Goal: Information Seeking & Learning: Check status

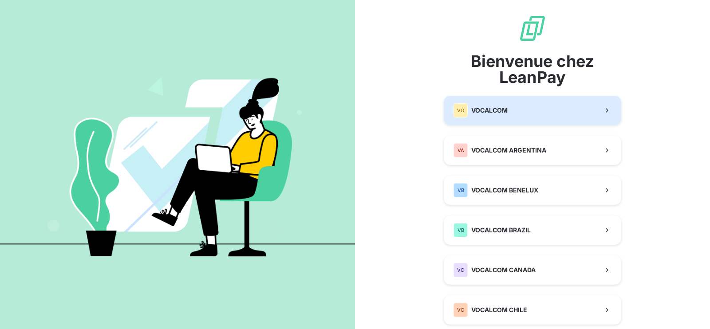
click at [504, 108] on button "VO VOCALCOM" at bounding box center [532, 110] width 177 height 29
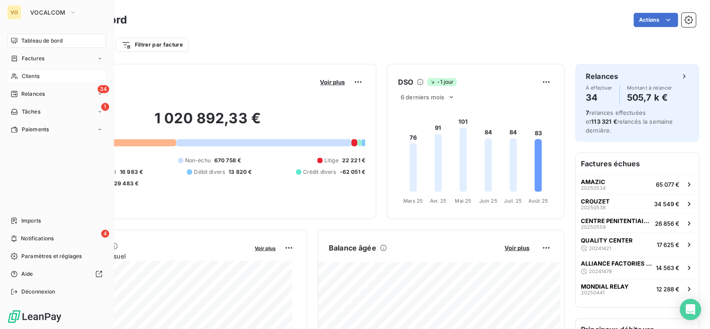
click at [35, 73] on span "Clients" at bounding box center [31, 76] width 18 height 8
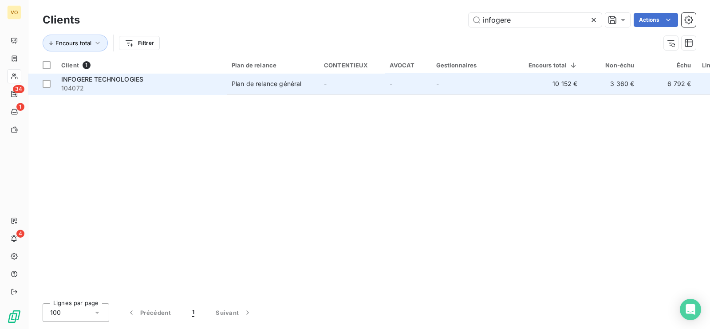
type input "infogere"
click at [149, 79] on div "INFOGERE TECHNOLOGIES" at bounding box center [141, 79] width 160 height 9
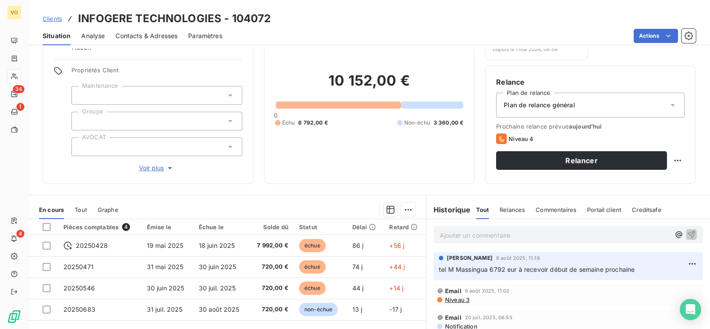
scroll to position [110, 0]
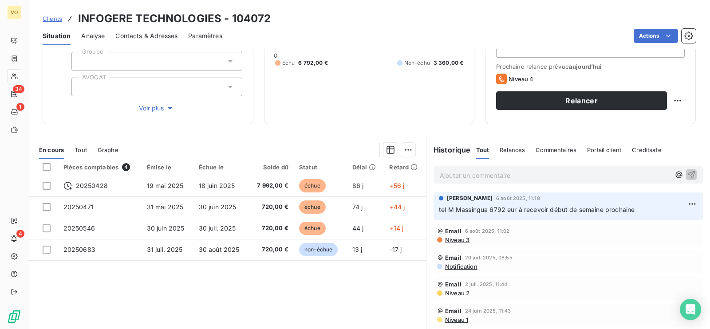
click at [166, 34] on span "Contacts & Adresses" at bounding box center [146, 36] width 62 height 9
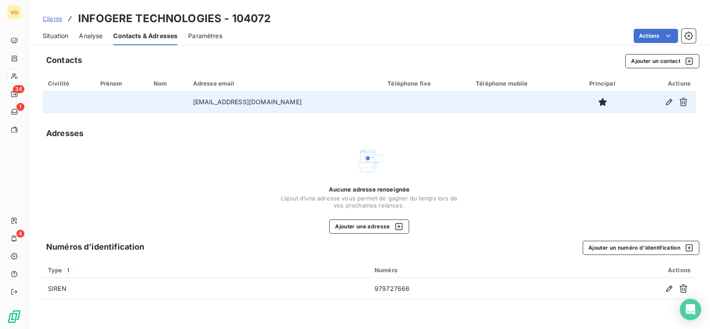
drag, startPoint x: 311, startPoint y: 103, endPoint x: 178, endPoint y: 94, distance: 132.6
click at [178, 94] on tr "fmoussinga@infogere-technologies.fr" at bounding box center [369, 101] width 653 height 21
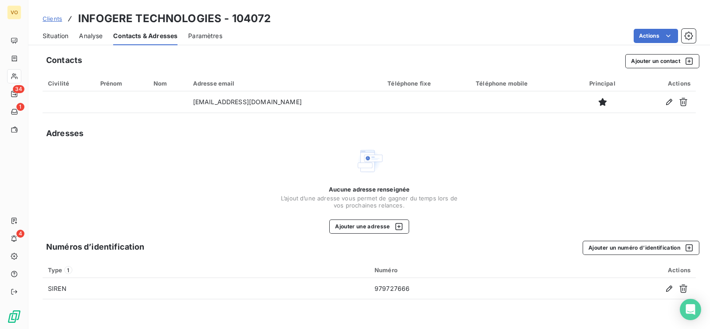
copy tr "fmoussinga@infogere-technologies.fr"
click at [61, 36] on span "Situation" at bounding box center [56, 36] width 26 height 9
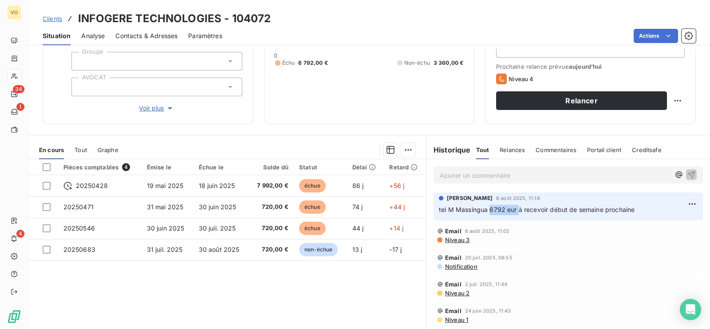
drag, startPoint x: 485, startPoint y: 210, endPoint x: 513, endPoint y: 209, distance: 28.0
click at [513, 209] on span "tel M Massingua 6792 eur à recevoir début de semaine prochaine" at bounding box center [537, 210] width 196 height 8
copy span "6792 eur"
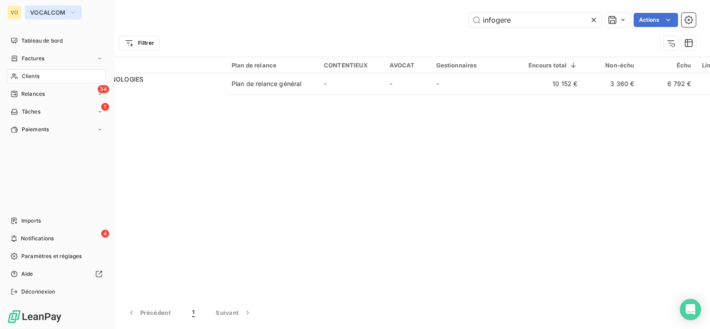
click at [71, 9] on icon "button" at bounding box center [72, 12] width 7 height 9
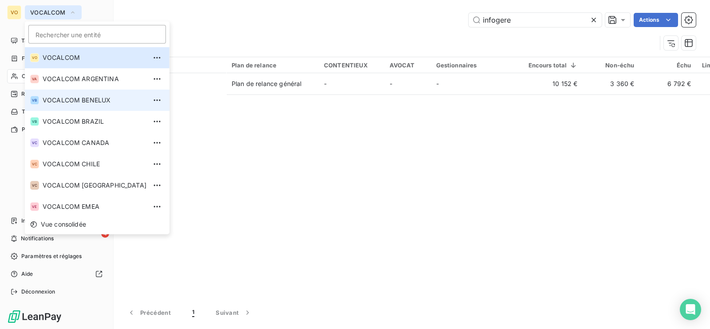
click at [86, 102] on span "VOCALCOM BENELUX" at bounding box center [95, 100] width 104 height 9
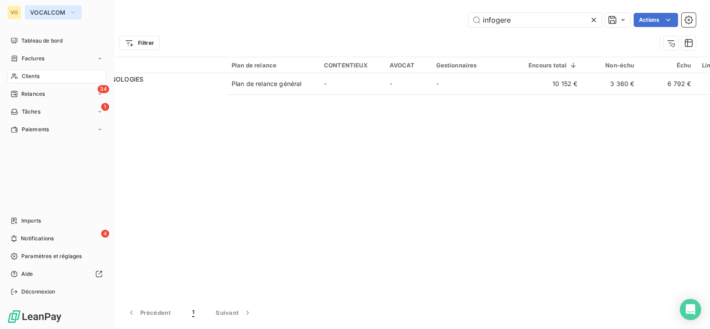
type input "converneo"
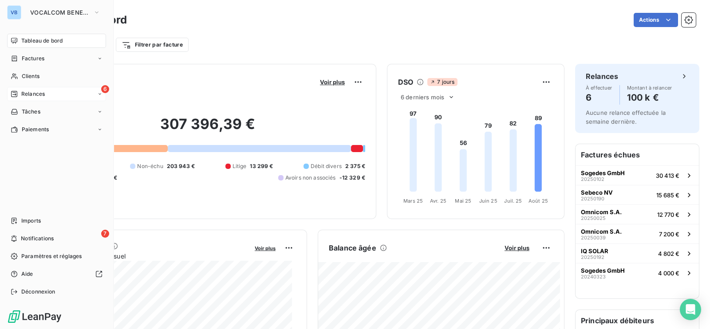
click at [44, 92] on span "Relances" at bounding box center [33, 94] width 24 height 8
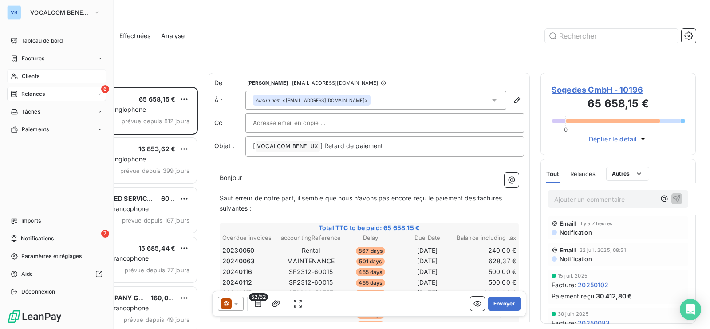
click at [39, 72] on span "Clients" at bounding box center [31, 76] width 18 height 8
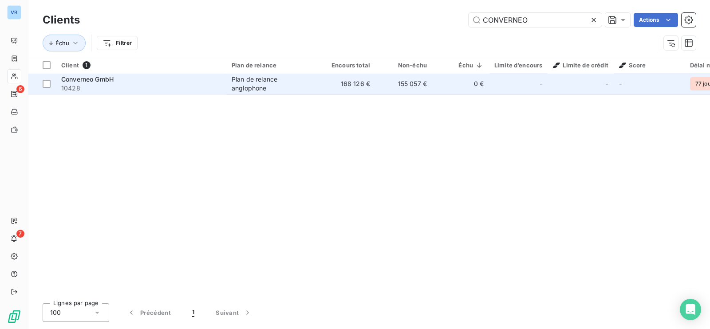
type input "CONVERNEO"
click at [212, 84] on span "10428" at bounding box center [141, 88] width 160 height 9
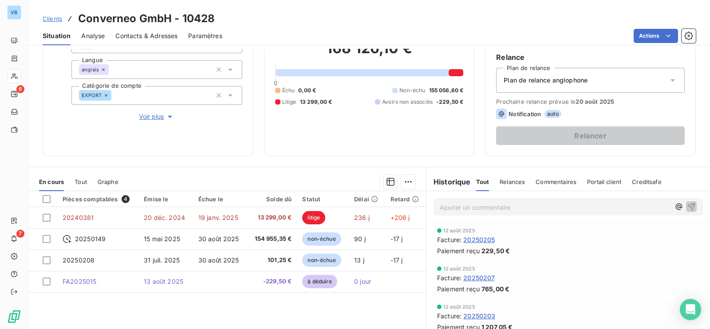
scroll to position [110, 0]
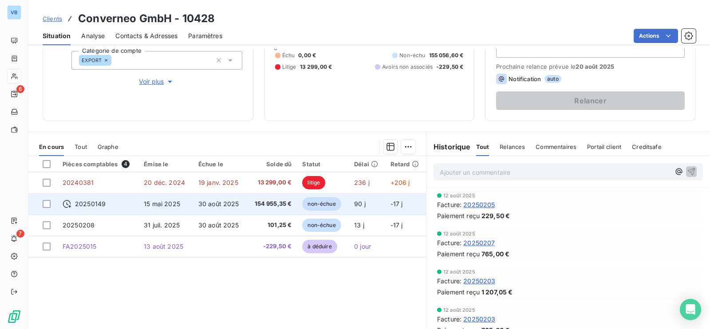
click at [178, 204] on span "15 mai 2025" at bounding box center [162, 204] width 36 height 8
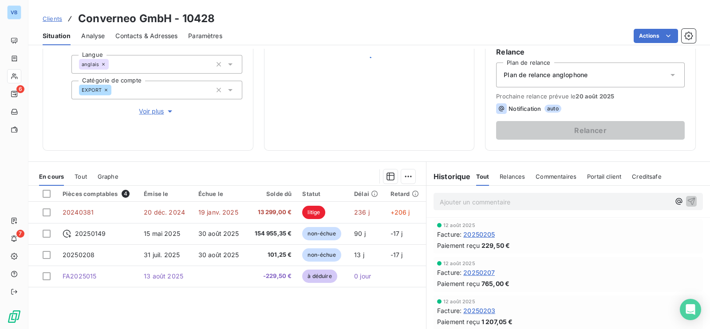
scroll to position [110, 0]
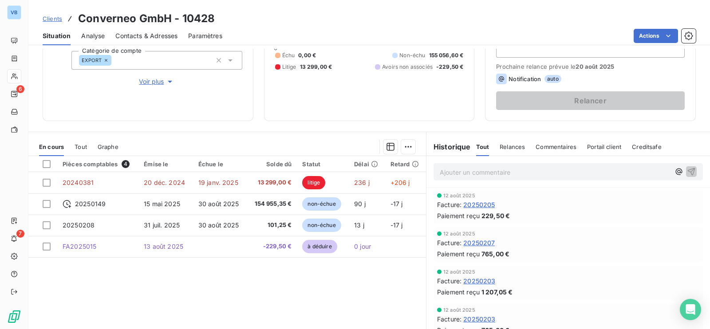
click at [171, 292] on div "Pièces comptables 4 Émise le Échue le Solde dû Statut Délai Retard 20240381 20 …" at bounding box center [227, 241] width 398 height 171
click at [467, 175] on p "Ajouter un commentaire ﻿" at bounding box center [555, 172] width 230 height 11
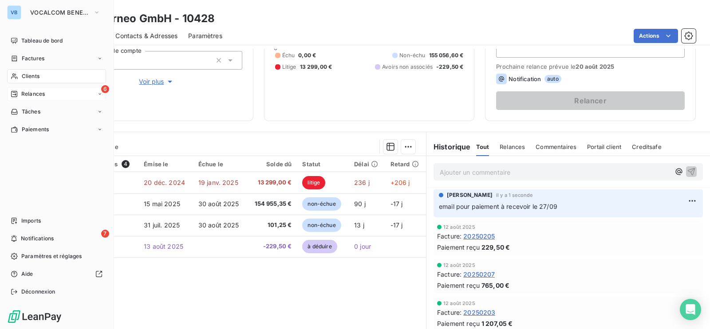
click at [35, 92] on span "Relances" at bounding box center [33, 94] width 24 height 8
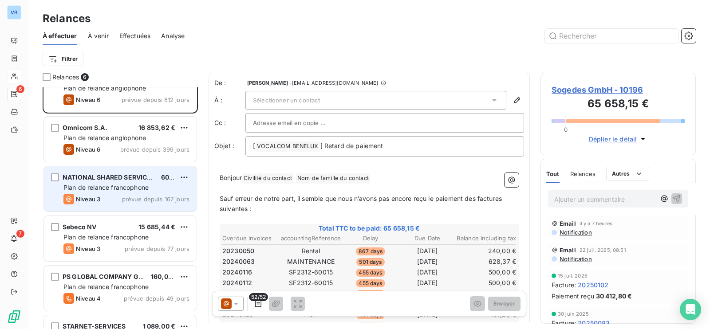
scroll to position [55, 0]
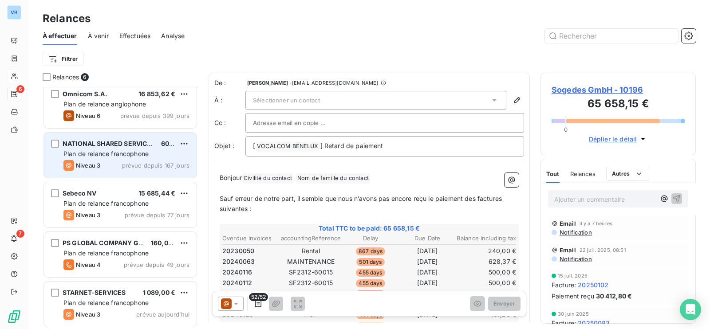
click at [153, 150] on div "Plan de relance francophone" at bounding box center [126, 154] width 126 height 9
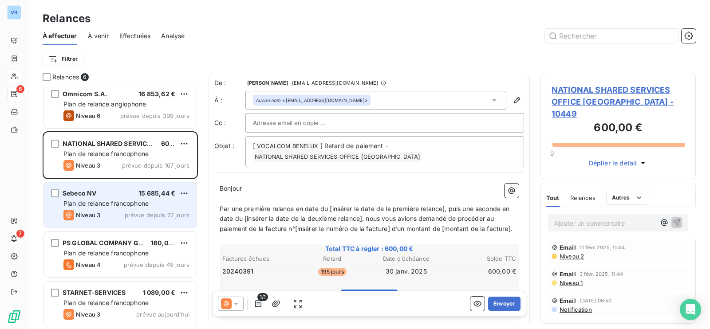
click at [138, 200] on span "Plan de relance francophone" at bounding box center [105, 204] width 85 height 8
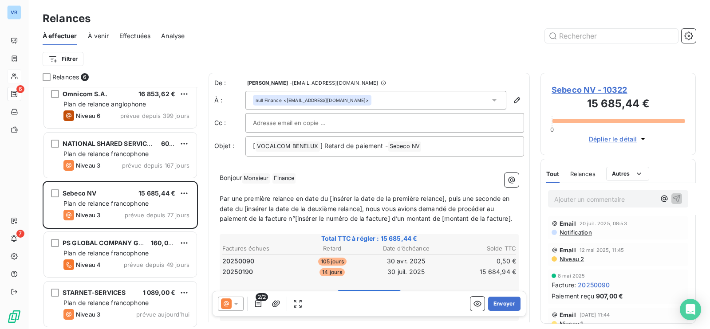
click at [578, 197] on p "Ajouter un commentaire ﻿" at bounding box center [604, 199] width 101 height 11
click at [565, 195] on p "Ajouter un commentaire ﻿" at bounding box center [604, 199] width 101 height 11
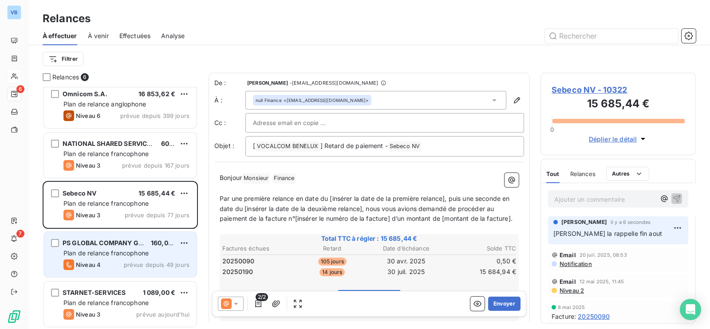
click at [106, 255] on span "Plan de relance francophone" at bounding box center [105, 253] width 85 height 8
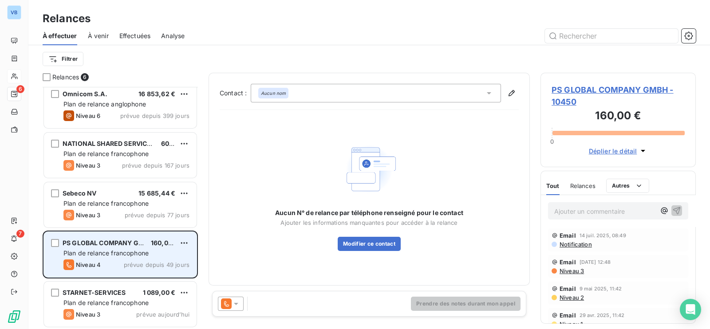
scroll to position [56, 0]
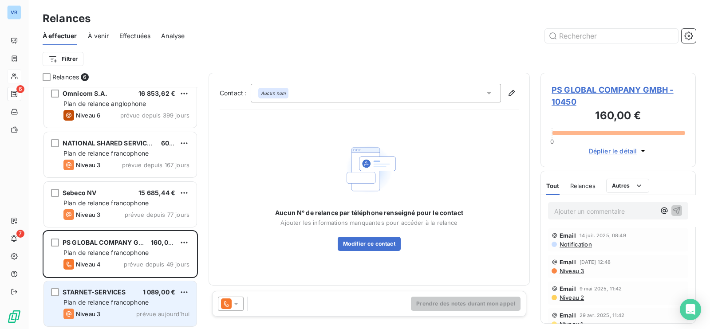
click at [123, 296] on div "STARNET-SERVICES" at bounding box center [94, 292] width 63 height 9
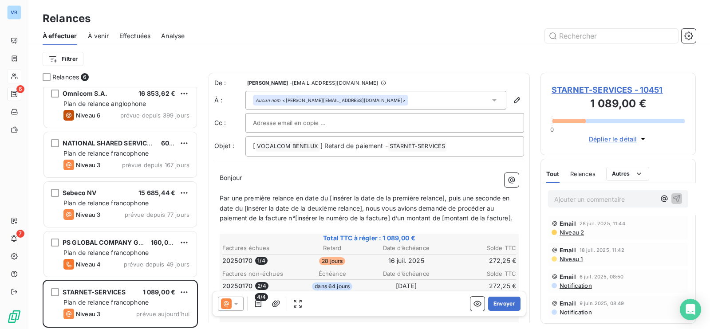
click at [291, 100] on div "Aucun nom <sylvain@startnet.be>" at bounding box center [331, 100] width 150 height 6
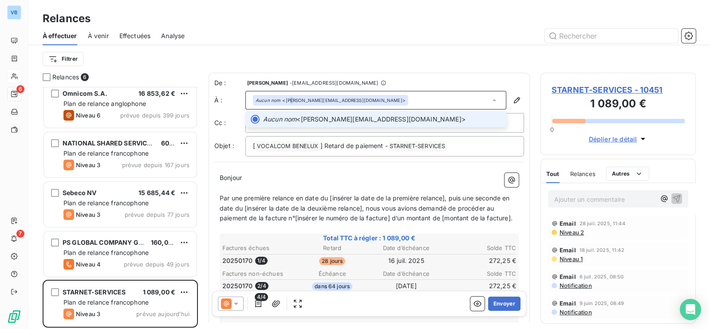
drag, startPoint x: 309, startPoint y: 121, endPoint x: 290, endPoint y: 103, distance: 26.1
click at [290, 103] on div "Aucun nom <sylvain@startnet.be>" at bounding box center [330, 100] width 155 height 11
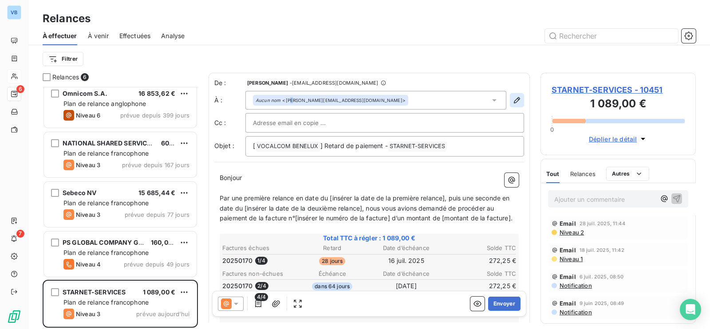
click at [513, 100] on icon "button" at bounding box center [517, 100] width 9 height 9
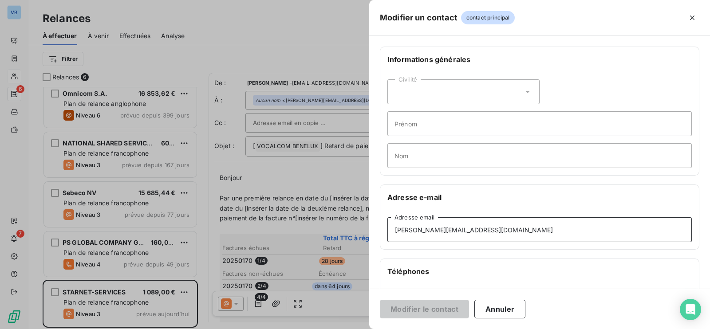
drag, startPoint x: 464, startPoint y: 230, endPoint x: 367, endPoint y: 227, distance: 96.8
click at [367, 329] on div "Modifier un contact contact principal Informations générales Civilité Prénom No…" at bounding box center [355, 329] width 710 height 0
click at [696, 16] on icon "button" at bounding box center [692, 17] width 9 height 9
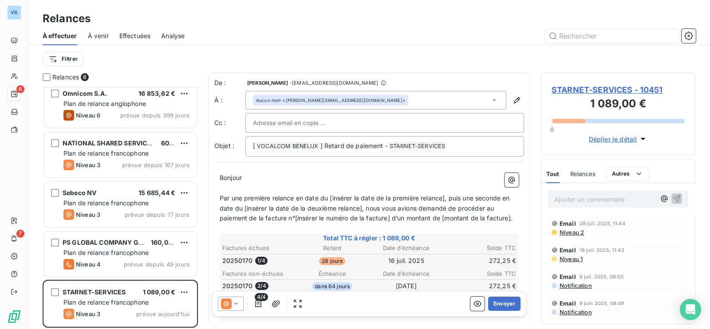
click at [576, 88] on span "STARNET-SERVICES - 10451" at bounding box center [618, 90] width 133 height 12
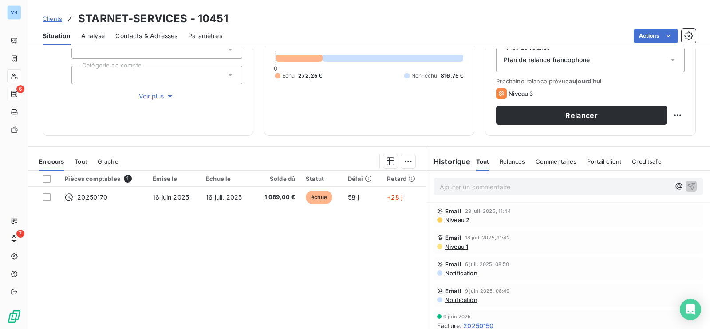
scroll to position [110, 0]
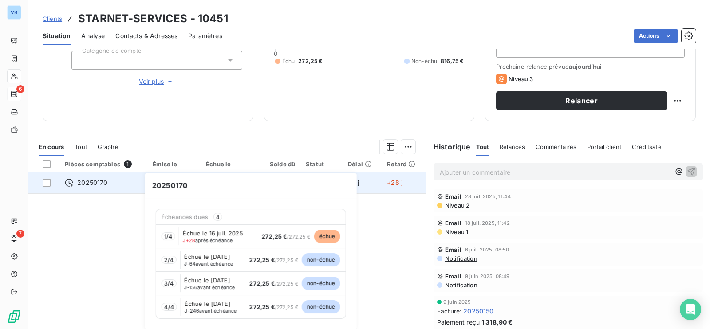
click at [81, 181] on span "20250170" at bounding box center [92, 182] width 30 height 9
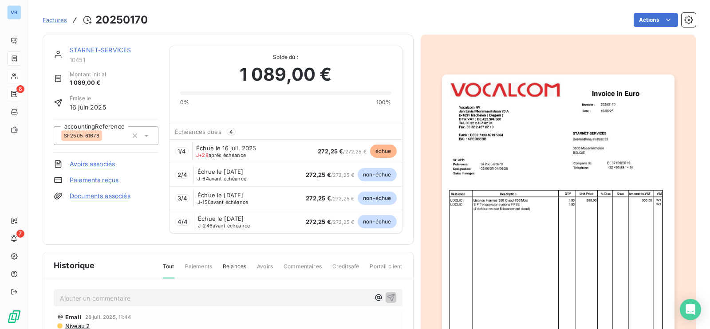
scroll to position [1, 0]
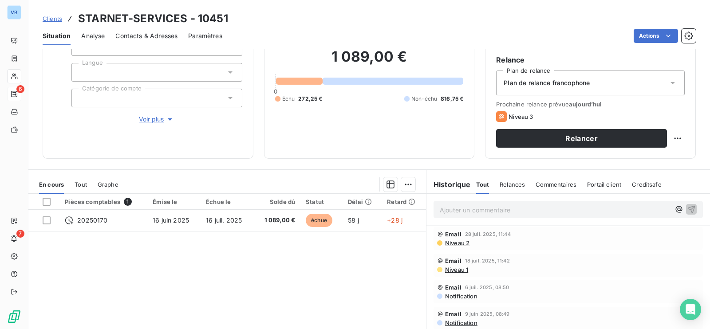
scroll to position [55, 0]
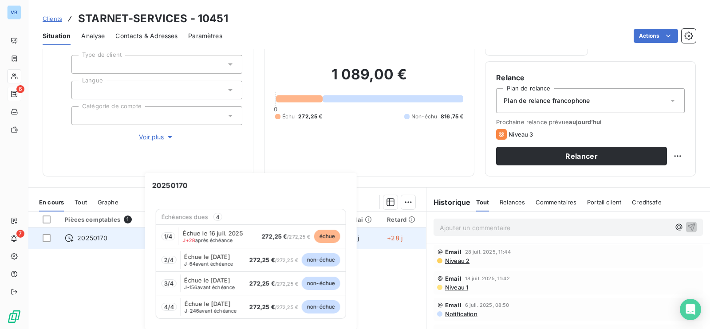
click at [109, 238] on div "20250170" at bounding box center [103, 238] width 77 height 9
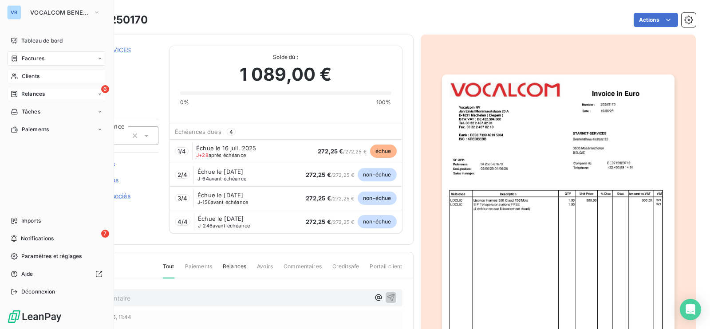
click at [29, 95] on span "Relances" at bounding box center [33, 94] width 24 height 8
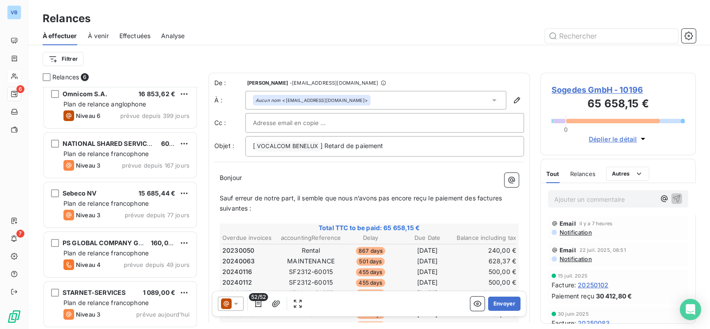
scroll to position [56, 0]
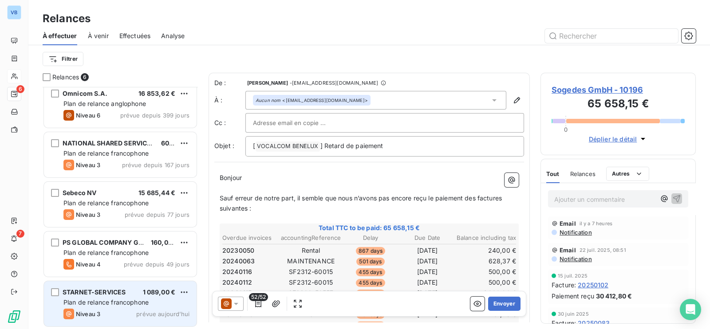
click at [126, 294] on div "STARNET-SERVICES 1 089,00 €" at bounding box center [126, 292] width 126 height 8
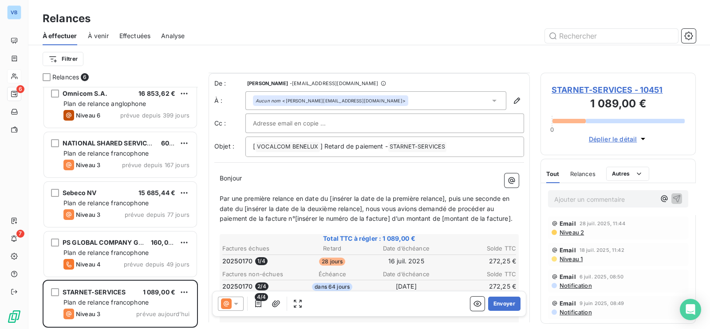
click at [582, 200] on p "Ajouter un commentaire ﻿" at bounding box center [604, 199] width 101 height 11
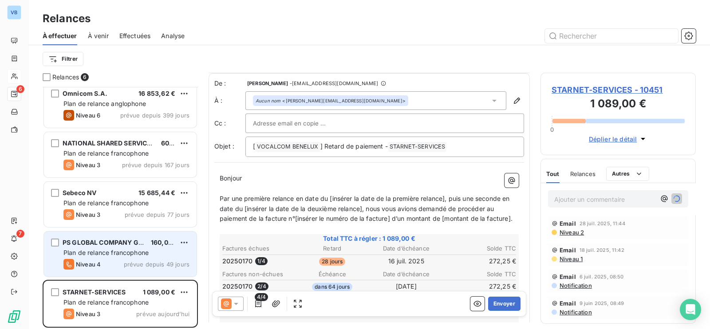
click at [100, 255] on span "Plan de relance francophone" at bounding box center [105, 253] width 85 height 8
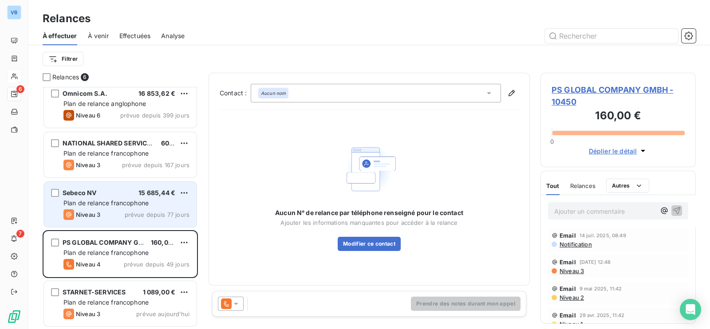
click at [122, 199] on div "Plan de relance francophone" at bounding box center [126, 203] width 126 height 9
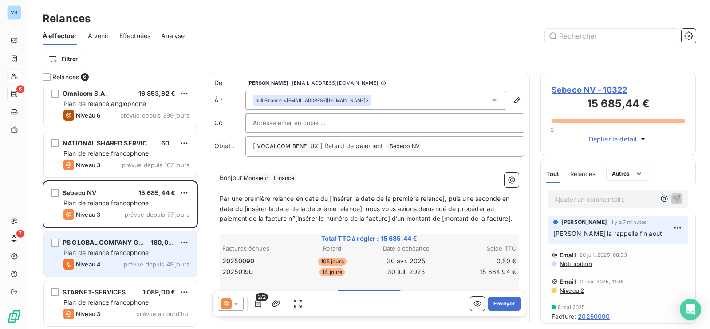
click at [111, 251] on span "Plan de relance francophone" at bounding box center [105, 253] width 85 height 8
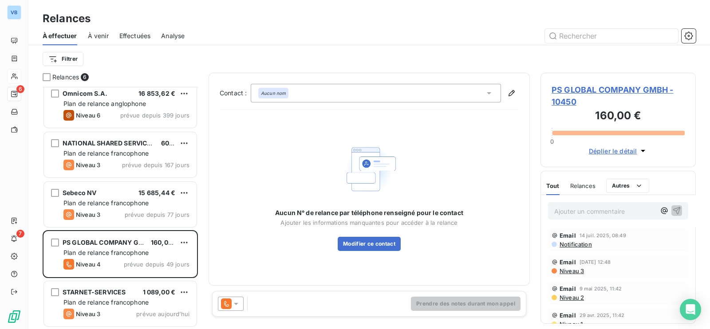
click at [581, 85] on span "PS GLOBAL COMPANY GMBH - 10450" at bounding box center [618, 96] width 133 height 24
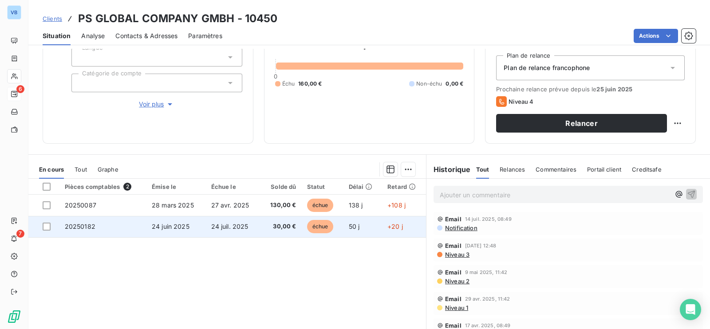
scroll to position [24, 0]
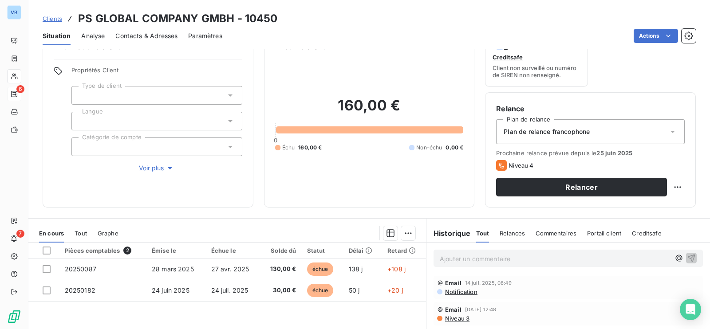
click at [162, 38] on span "Contacts & Adresses" at bounding box center [146, 36] width 62 height 9
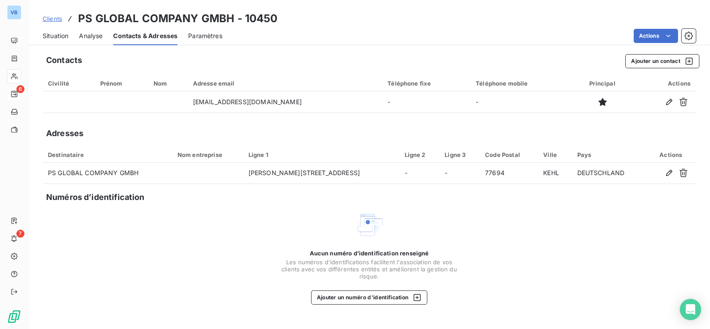
click at [55, 32] on span "Situation" at bounding box center [56, 36] width 26 height 9
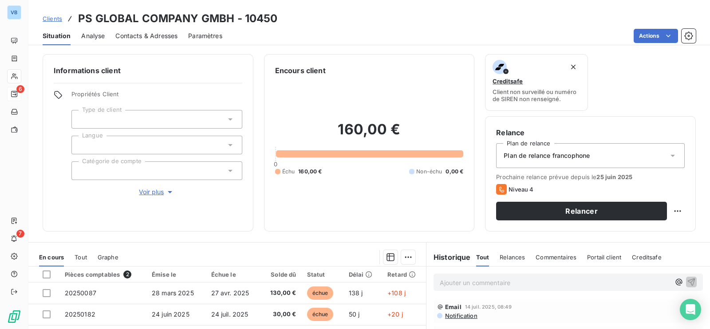
scroll to position [55, 0]
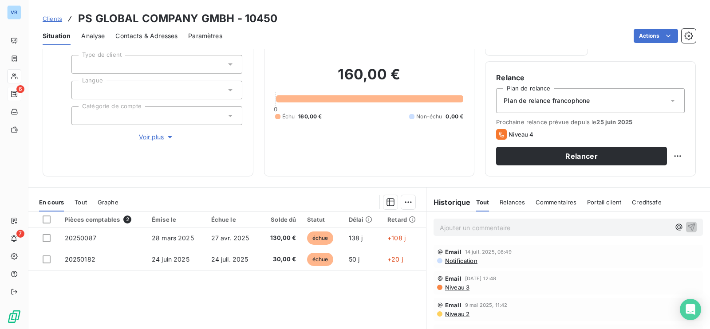
click at [668, 99] on icon at bounding box center [672, 100] width 9 height 9
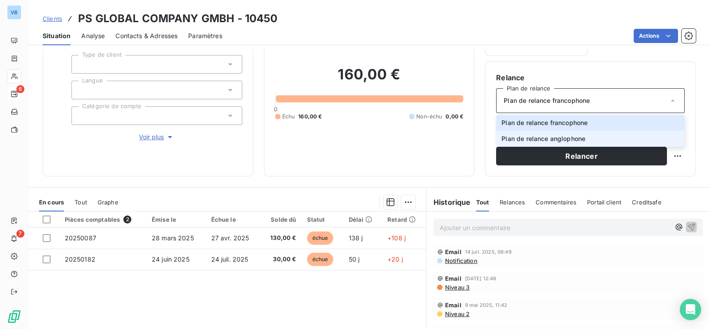
click at [579, 136] on span "Plan de relance anglophone" at bounding box center [543, 138] width 84 height 9
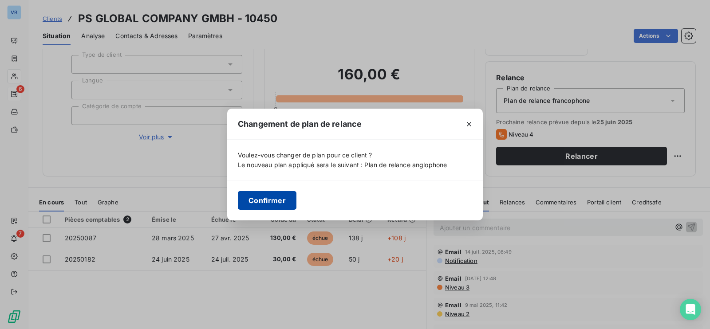
click at [270, 201] on button "Confirmer" at bounding box center [267, 200] width 59 height 19
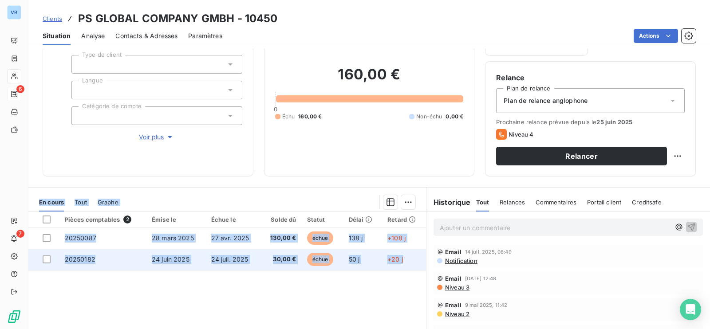
drag, startPoint x: 38, startPoint y: 196, endPoint x: 413, endPoint y: 262, distance: 380.8
click at [413, 262] on div "En cours Tout Graphe Pièces comptables 2 Émise le Échue le Solde dû Statut Déla…" at bounding box center [227, 301] width 398 height 216
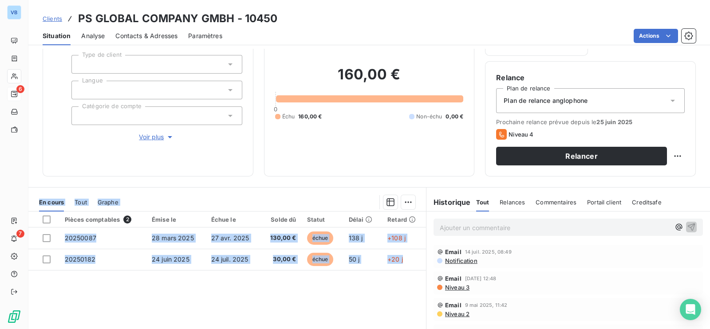
click at [189, 190] on section "En cours Tout Graphe Pièces comptables 2 Émise le Échue le Solde dû Statut Déla…" at bounding box center [227, 298] width 398 height 221
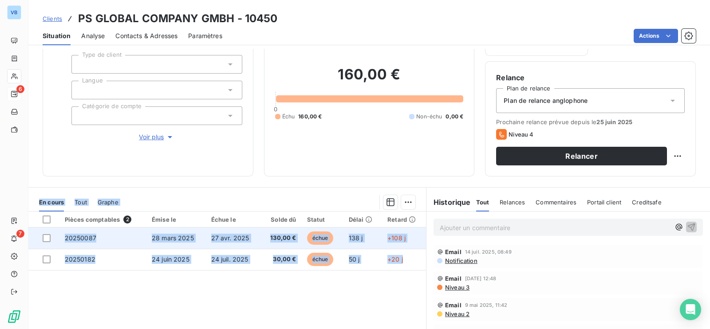
click at [224, 237] on span "27 avr. 2025" at bounding box center [230, 238] width 38 height 8
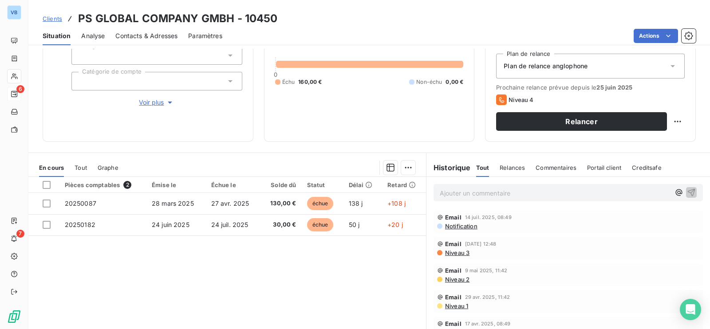
scroll to position [110, 0]
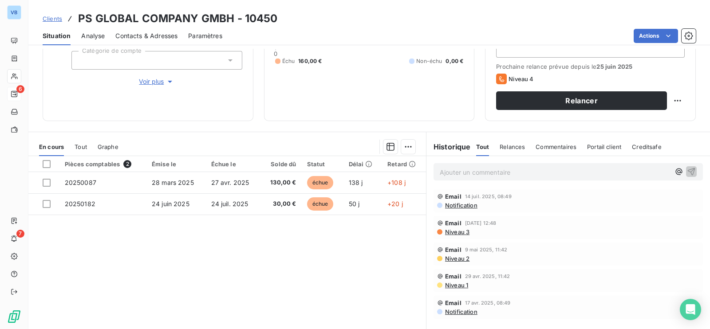
drag, startPoint x: 445, startPoint y: 171, endPoint x: 517, endPoint y: 171, distance: 72.3
click at [456, 171] on p "Ajouter un commentaire ﻿" at bounding box center [555, 172] width 230 height 11
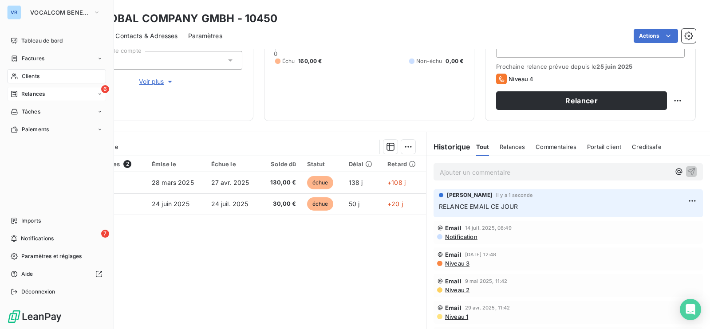
click at [32, 93] on span "Relances" at bounding box center [33, 94] width 24 height 8
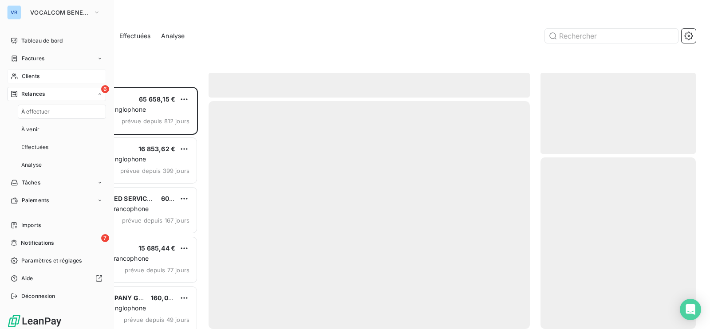
scroll to position [233, 146]
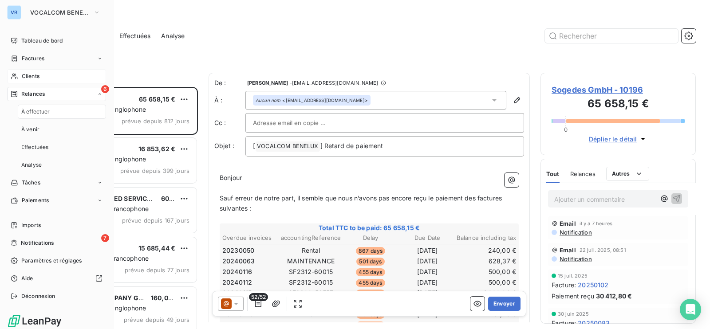
click at [44, 89] on div "6 Relances" at bounding box center [56, 94] width 99 height 14
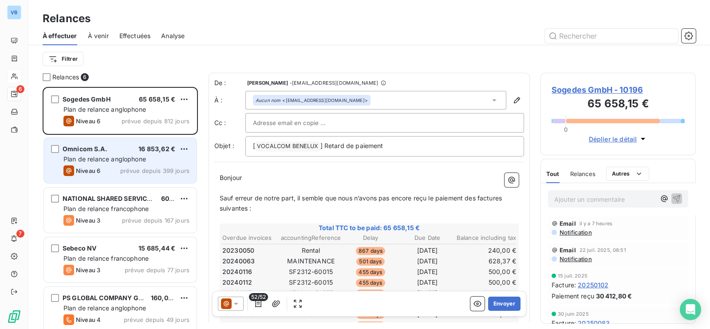
click at [144, 165] on div "Omnicom S.A. 16 853,62 € Plan de relance anglophone Niveau 6 prévue depuis 399 …" at bounding box center [120, 160] width 153 height 45
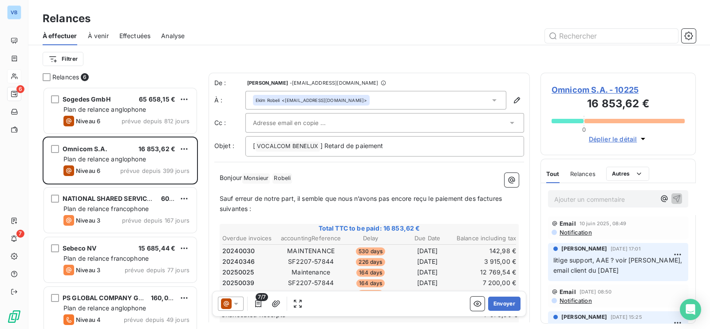
click at [566, 201] on p "Ajouter un commentaire ﻿" at bounding box center [604, 199] width 101 height 11
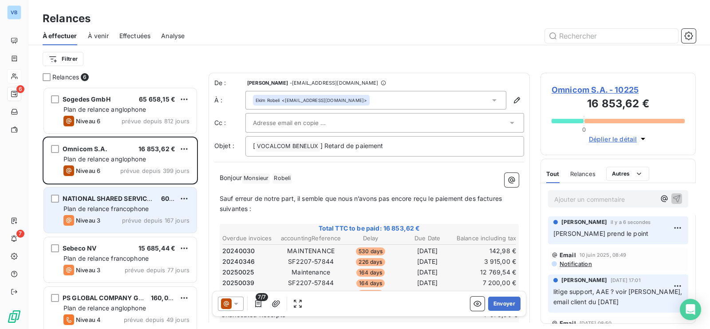
click at [102, 214] on div "NATIONAL SHARED SERVICES OFFICE TULLAMORE 600,00 € Plan de relance francophone …" at bounding box center [120, 210] width 153 height 45
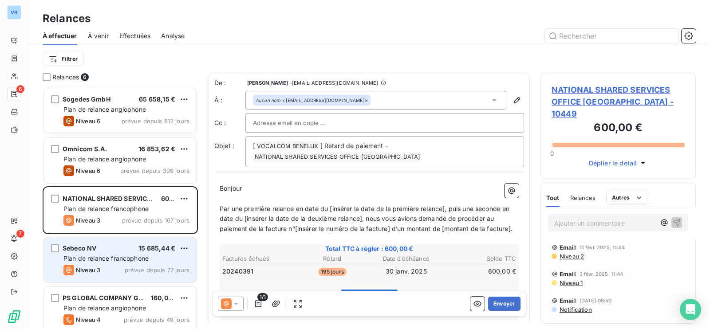
click at [109, 256] on span "Plan de relance francophone" at bounding box center [105, 259] width 85 height 8
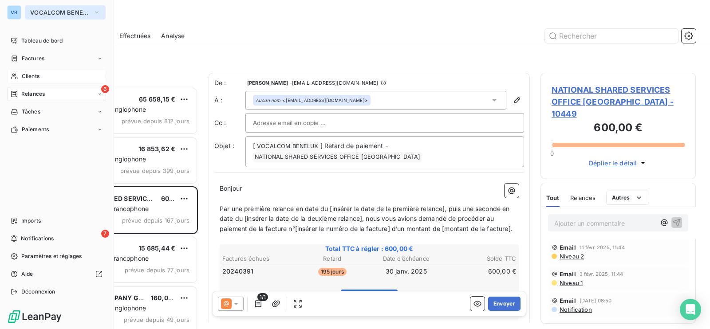
click at [83, 9] on span "VOCALCOM BENELUX" at bounding box center [59, 12] width 59 height 7
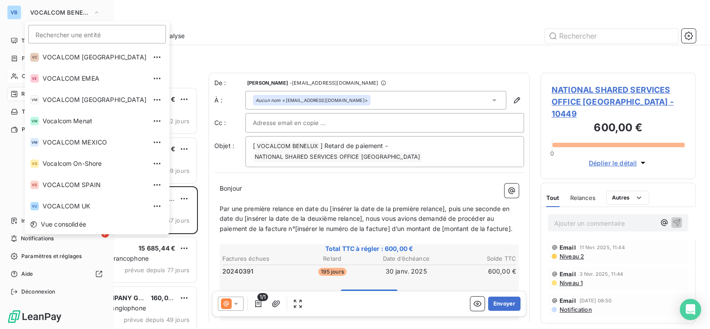
scroll to position [152, 0]
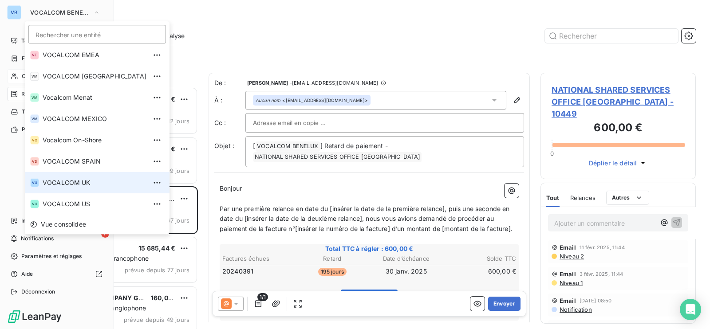
click at [79, 182] on span "VOCALCOM UK" at bounding box center [95, 182] width 104 height 9
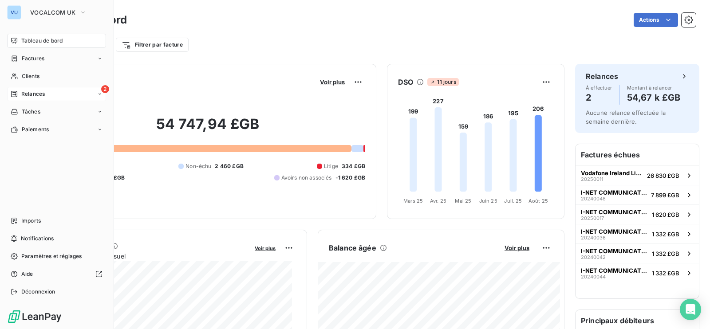
click at [25, 92] on span "Relances" at bounding box center [33, 94] width 24 height 8
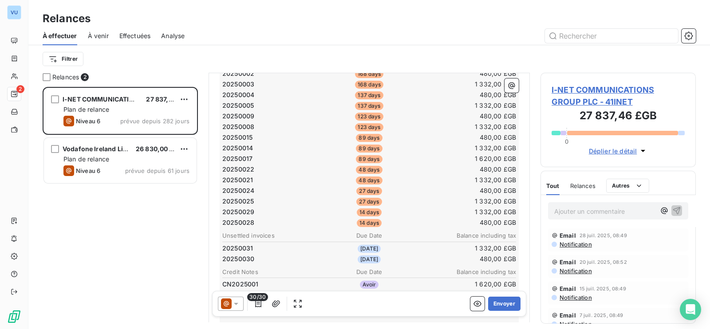
scroll to position [278, 0]
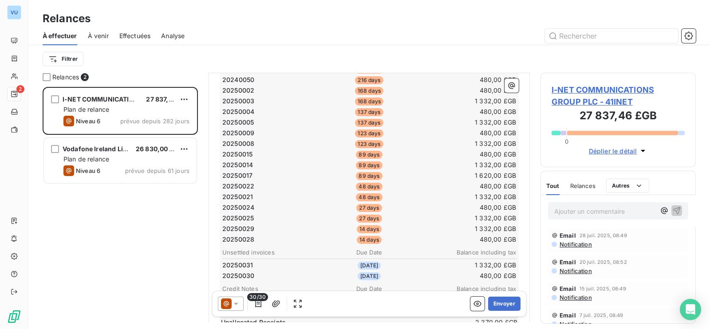
click at [113, 244] on div "I-NET COMMUNICATIONS GROUP PLC 27 837,46 £GB Plan de relance Niveau 6 prévue de…" at bounding box center [120, 208] width 155 height 242
click at [113, 237] on div "I-NET COMMUNICATIONS GROUP PLC 27 837,46 £GB Plan de relance Niveau 6 prévue de…" at bounding box center [120, 208] width 155 height 242
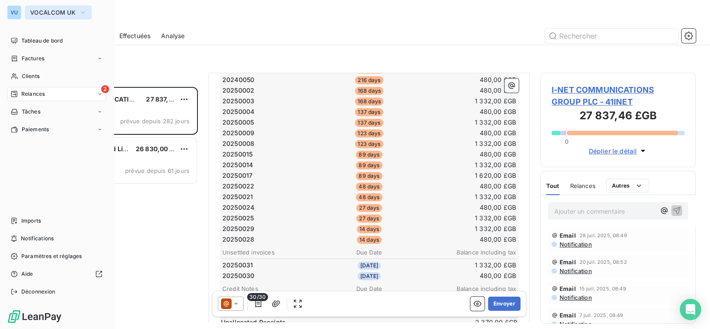
click at [76, 10] on button "VOCALCOM UK" at bounding box center [58, 12] width 67 height 14
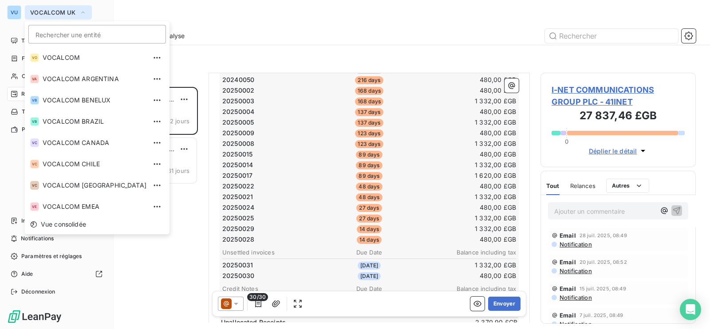
scroll to position [130, 0]
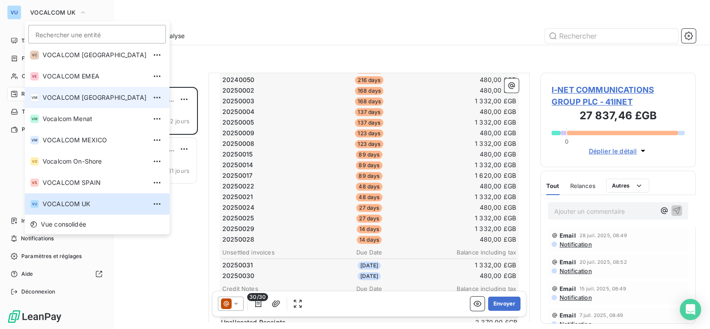
click at [82, 96] on span "VOCALCOM [GEOGRAPHIC_DATA]" at bounding box center [95, 97] width 104 height 9
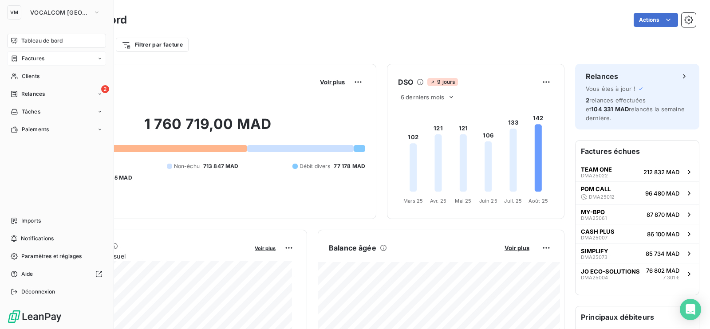
click at [25, 57] on span "Factures" at bounding box center [33, 59] width 23 height 8
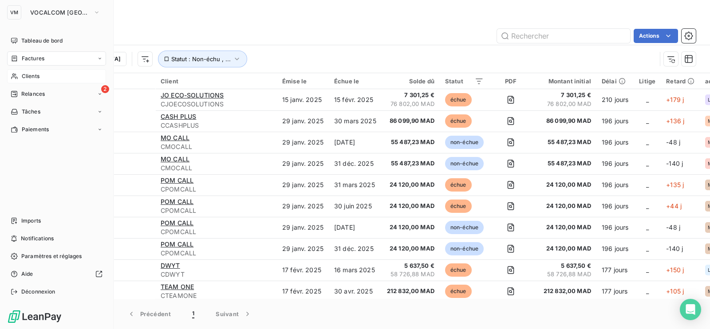
click at [29, 75] on span "Clients" at bounding box center [31, 76] width 18 height 8
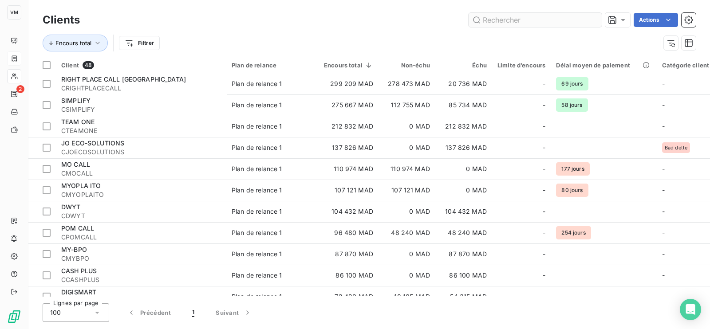
click at [501, 20] on input "text" at bounding box center [535, 20] width 133 height 14
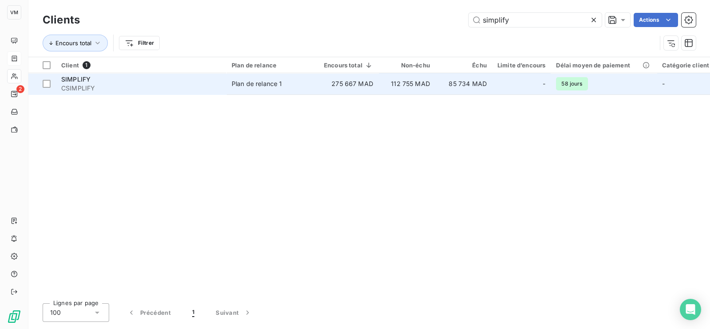
type input "simplify"
click at [175, 85] on span "CSIMPLIFY" at bounding box center [141, 88] width 160 height 9
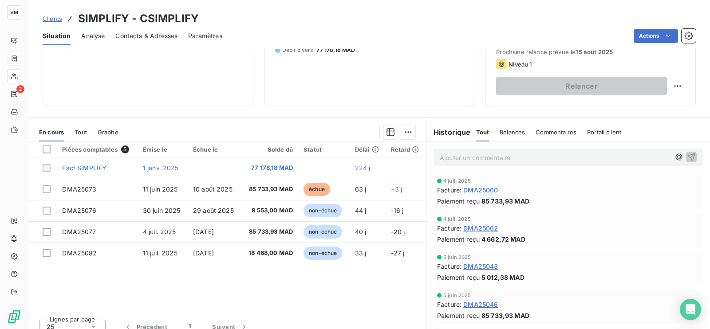
scroll to position [139, 0]
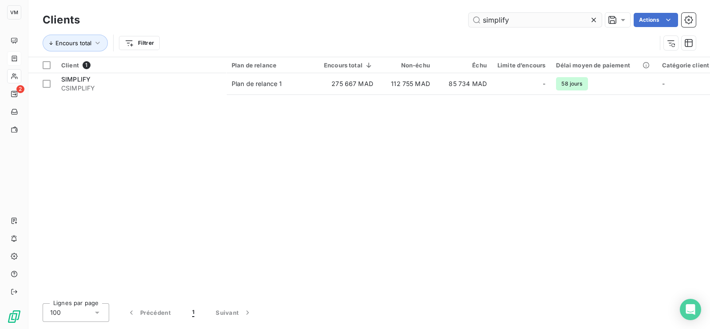
click at [591, 18] on icon at bounding box center [593, 20] width 9 height 9
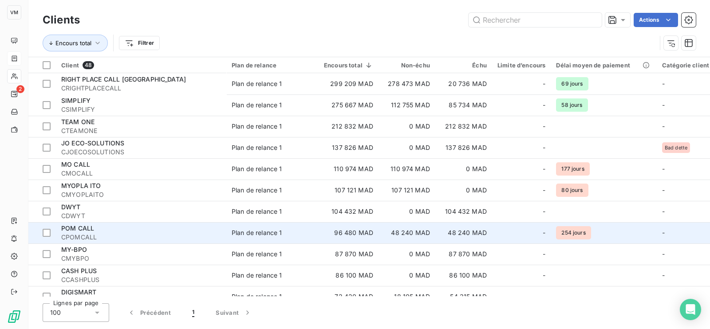
click at [89, 227] on span "POM CALL" at bounding box center [77, 229] width 33 height 8
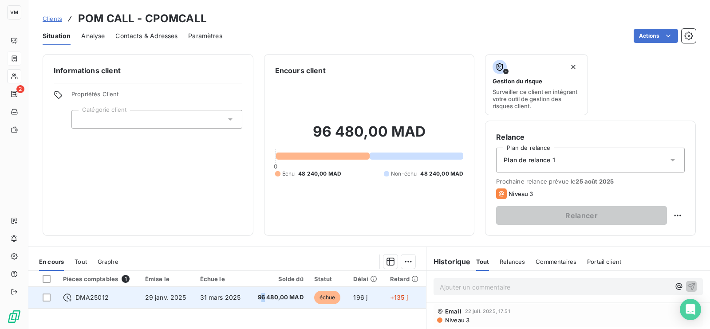
click at [262, 296] on span "96 480,00 MAD" at bounding box center [278, 297] width 49 height 9
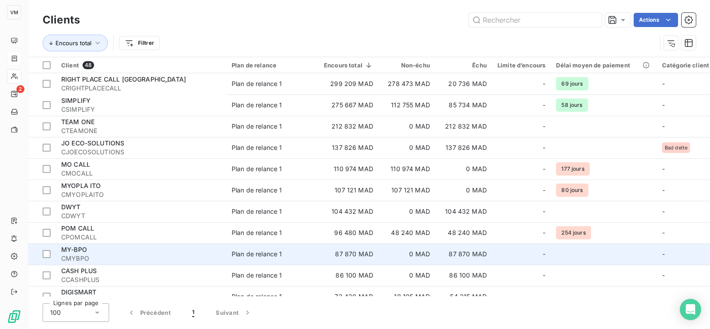
click at [686, 252] on td "-" at bounding box center [691, 254] width 68 height 21
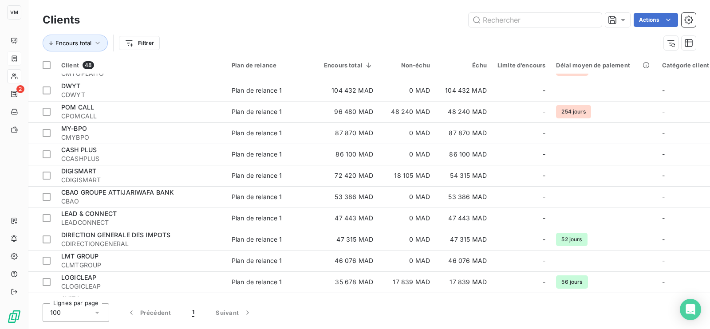
scroll to position [110, 0]
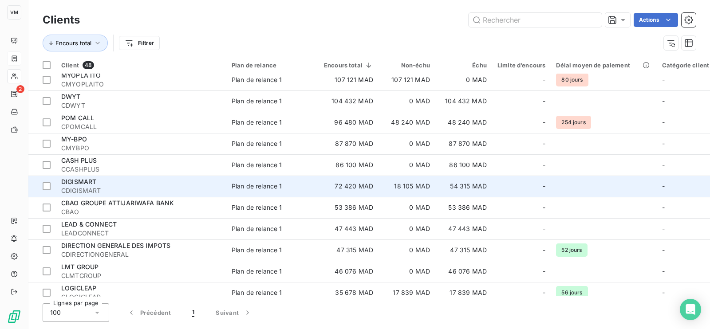
click at [156, 187] on span "CDIGISMART" at bounding box center [141, 190] width 160 height 9
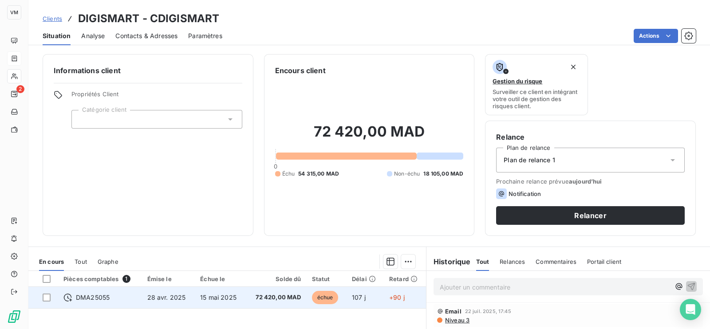
click at [245, 297] on td "72 420,00 MAD" at bounding box center [275, 297] width 61 height 21
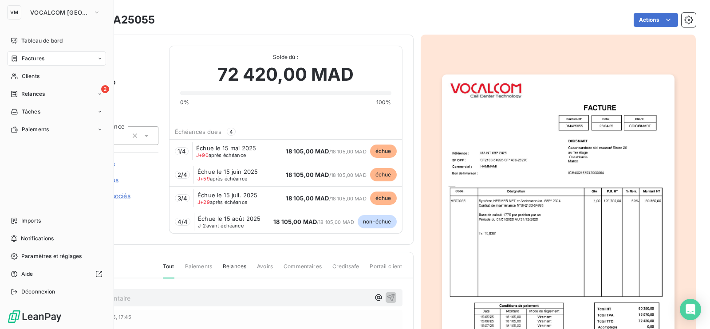
drag, startPoint x: 35, startPoint y: 74, endPoint x: 106, endPoint y: 73, distance: 71.0
click at [35, 74] on span "Clients" at bounding box center [31, 76] width 18 height 8
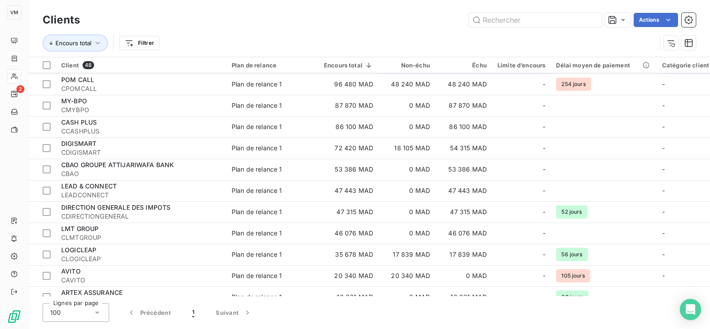
scroll to position [166, 0]
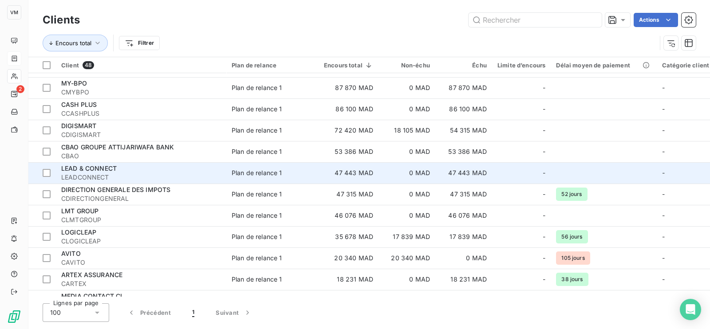
click at [120, 167] on div "LEAD & CONNECT" at bounding box center [141, 168] width 160 height 9
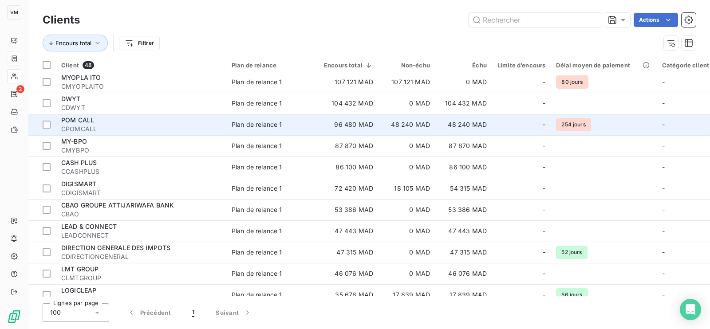
scroll to position [110, 0]
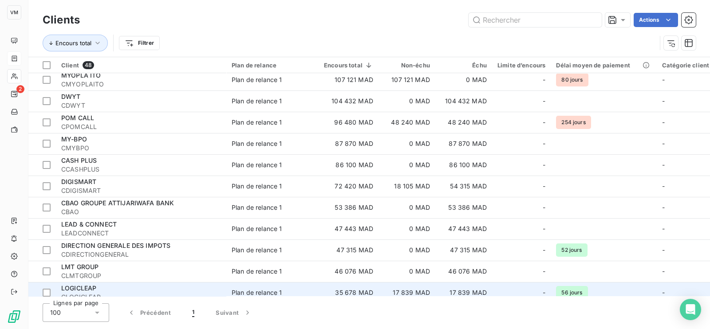
click at [102, 287] on div "LOGICLEAP" at bounding box center [141, 288] width 160 height 9
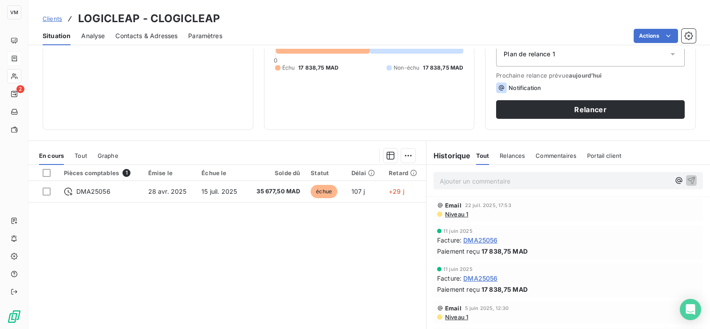
scroll to position [110, 0]
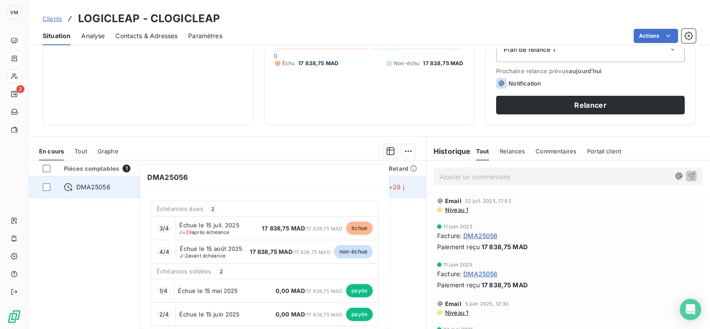
click at [95, 185] on span "DMA25056" at bounding box center [93, 187] width 34 height 9
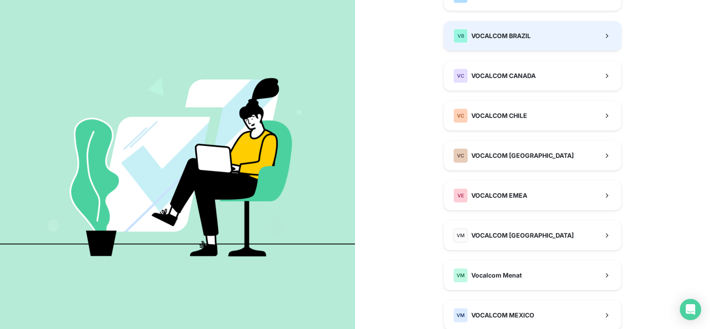
scroll to position [221, 0]
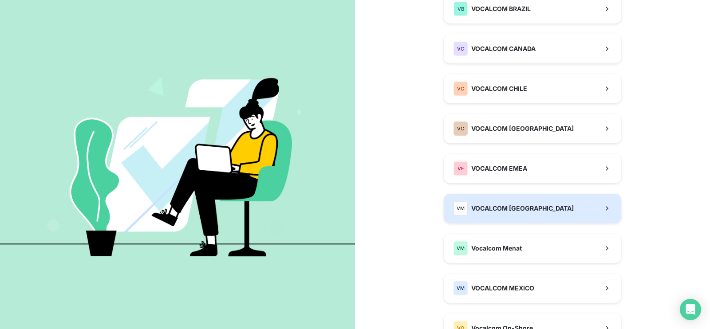
click at [486, 205] on span "VOCALCOM [GEOGRAPHIC_DATA]" at bounding box center [522, 208] width 103 height 9
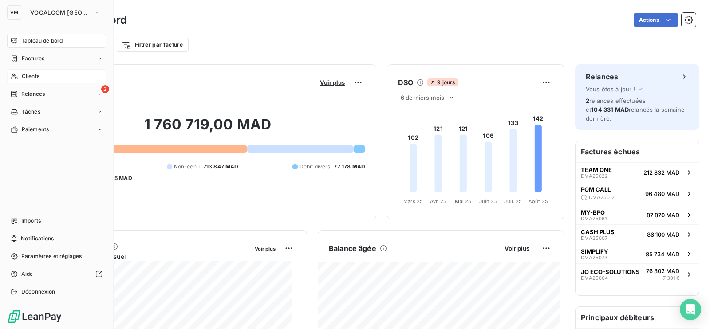
click at [40, 76] on div "Clients" at bounding box center [56, 76] width 99 height 14
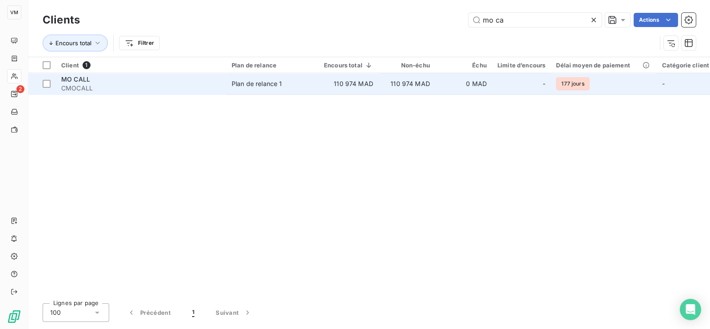
type input "mo ca"
click at [174, 87] on span "CMOCALL" at bounding box center [141, 88] width 160 height 9
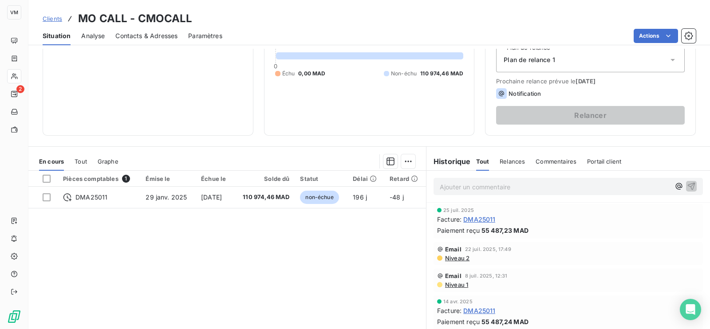
scroll to position [110, 0]
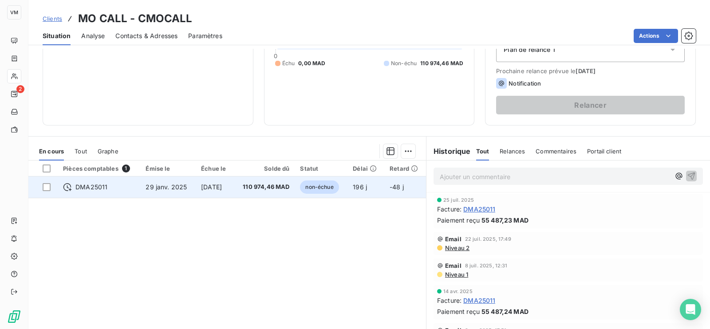
click at [222, 187] on span "30 sept. 2025" at bounding box center [211, 187] width 21 height 8
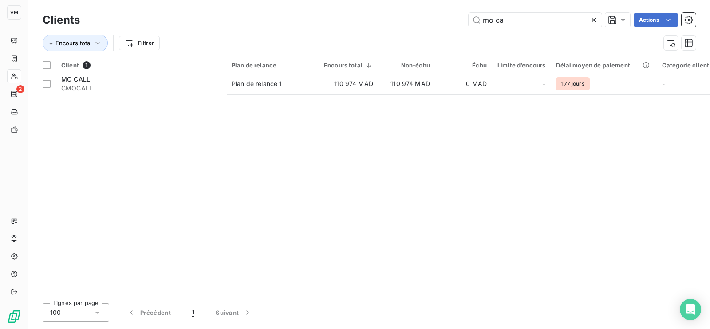
click at [592, 20] on icon at bounding box center [594, 20] width 4 height 4
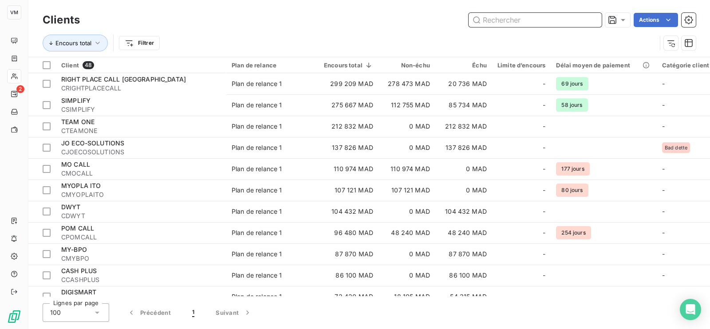
click at [500, 20] on input "text" at bounding box center [535, 20] width 133 height 14
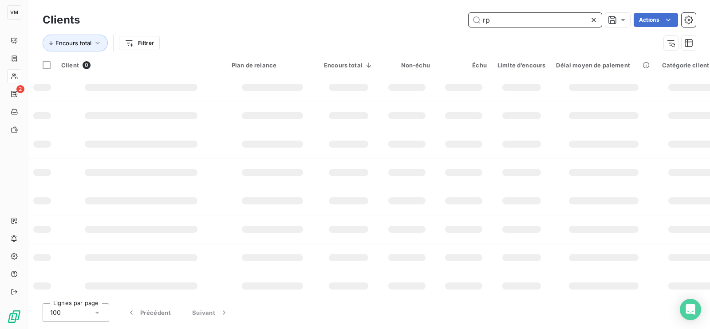
type input "r"
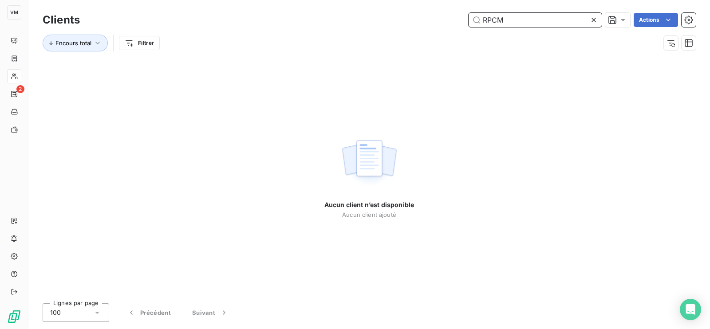
click at [519, 20] on input "RPCM" at bounding box center [535, 20] width 133 height 14
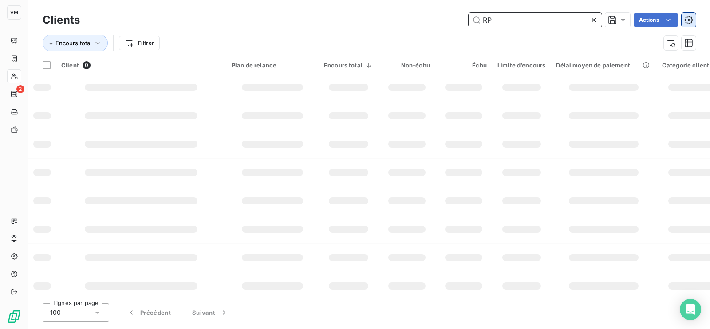
type input "R"
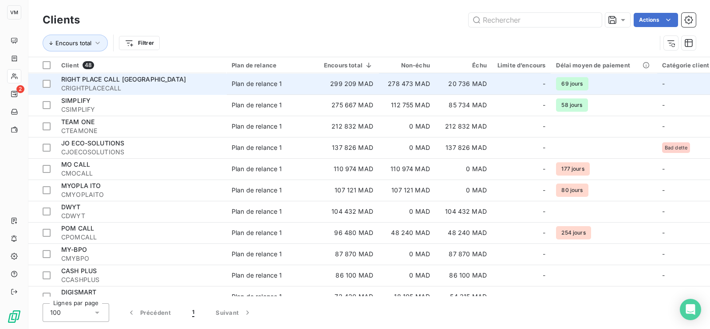
click at [125, 82] on span "RIGHT PLACE CALL MOROCCO" at bounding box center [123, 79] width 125 height 8
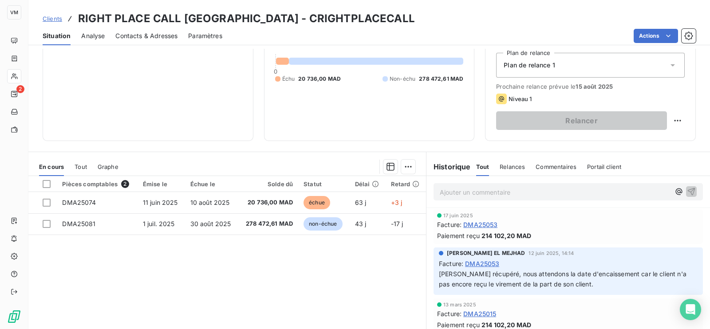
scroll to position [110, 0]
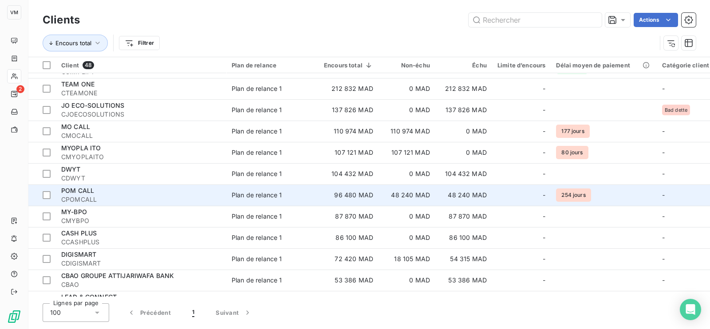
scroll to position [55, 0]
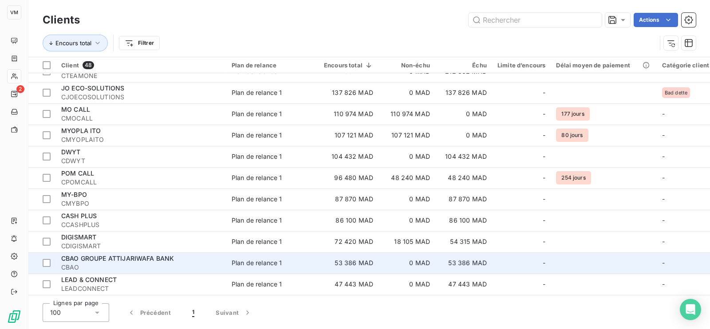
click at [135, 260] on span "CBAO GROUPE ATTIJARIWAFA BANK" at bounding box center [117, 259] width 113 height 8
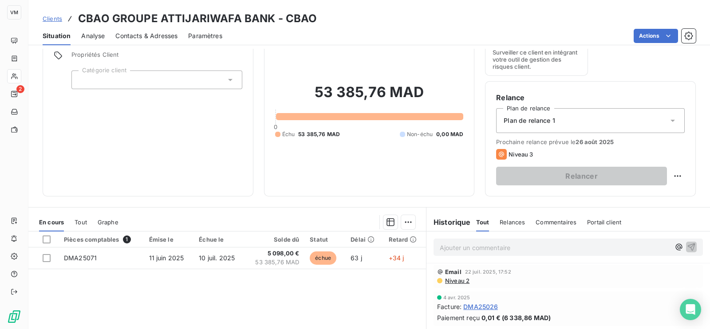
scroll to position [55, 0]
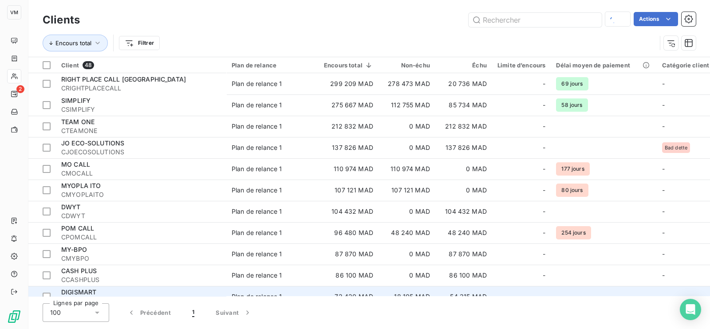
scroll to position [55, 0]
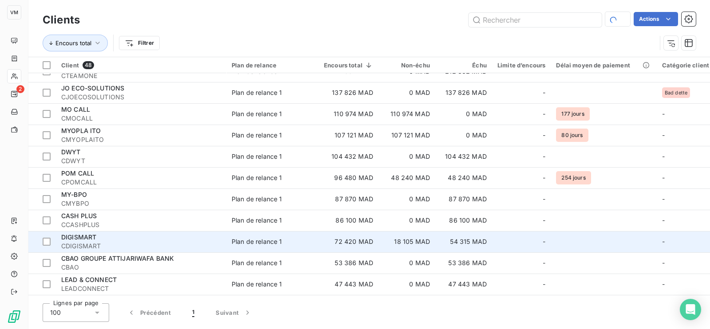
click at [118, 242] on span "CDIGISMART" at bounding box center [141, 246] width 160 height 9
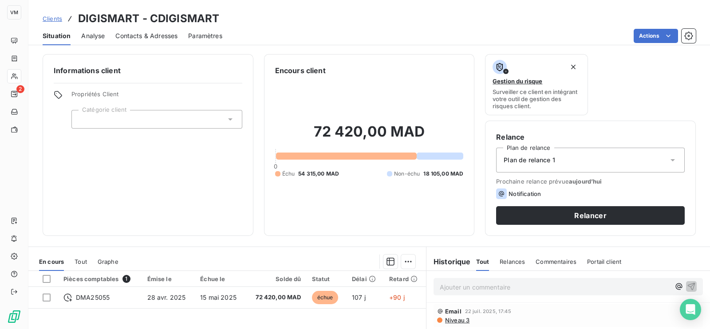
click at [315, 207] on div "72 420,00 MAD 0 Échu 54 315,00 MAD Non-échu 18 105,00 MAD" at bounding box center [369, 150] width 189 height 149
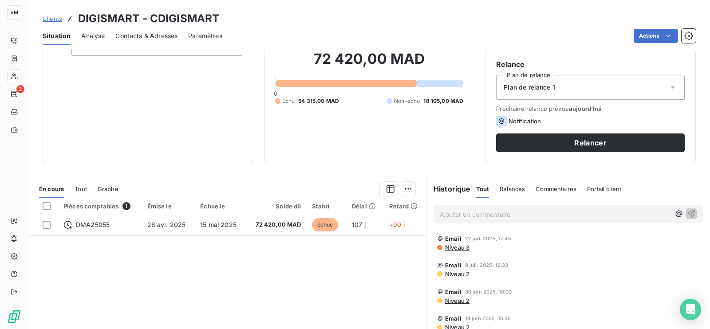
scroll to position [55, 0]
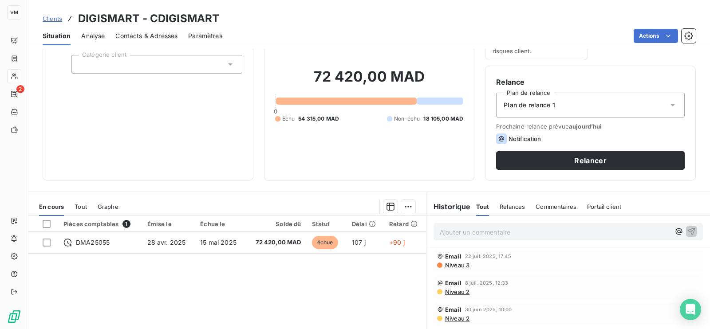
click at [195, 298] on div "Pièces comptables 1 Émise le Échue le Solde dû Statut Délai Retard DMA25055 28 …" at bounding box center [227, 301] width 398 height 171
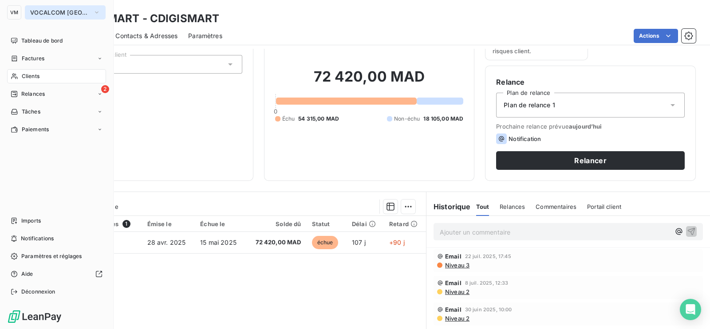
click at [55, 14] on span "VOCALCOM MAROC" at bounding box center [59, 12] width 59 height 7
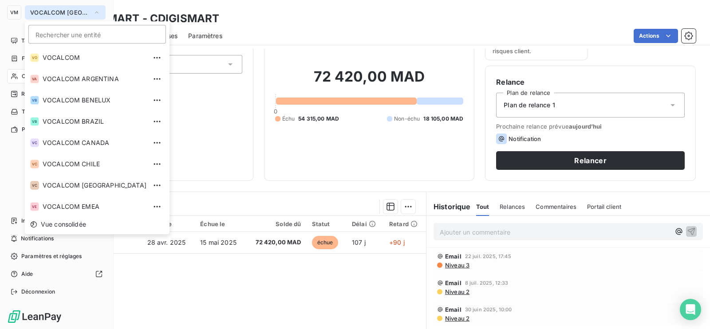
scroll to position [24, 0]
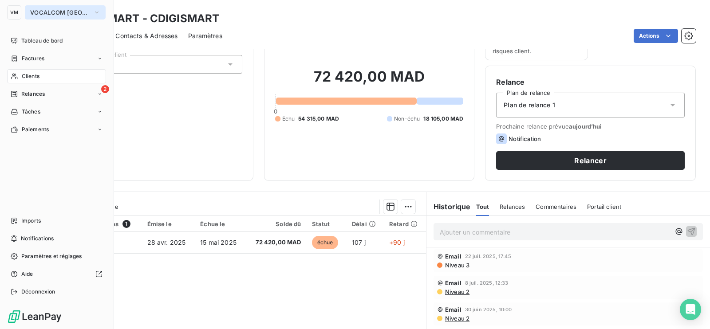
click at [82, 10] on span "VOCALCOM MAROC" at bounding box center [59, 12] width 59 height 7
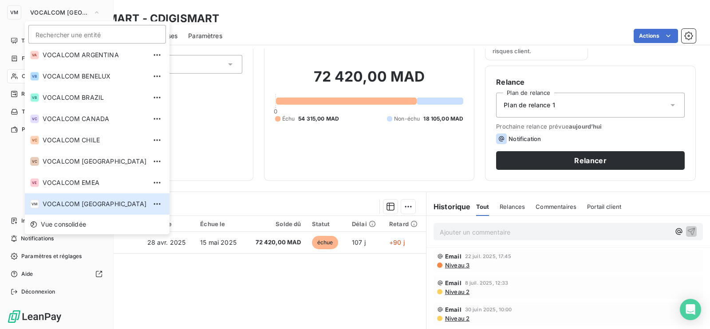
scroll to position [0, 0]
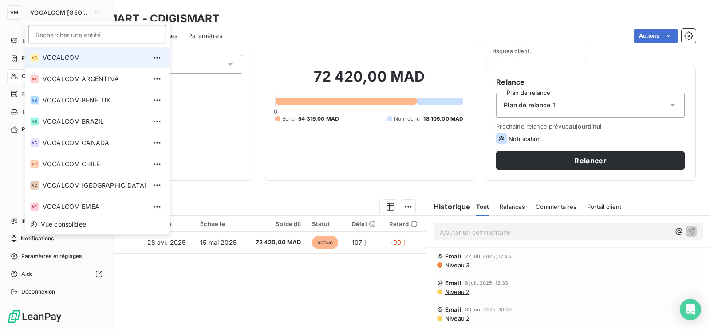
click at [94, 56] on span "VOCALCOM" at bounding box center [95, 57] width 104 height 9
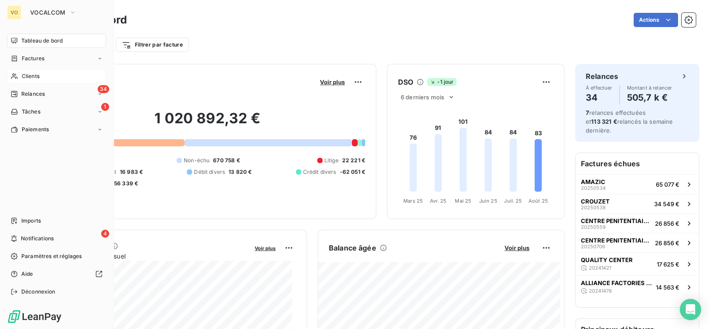
click at [27, 75] on span "Clients" at bounding box center [31, 76] width 18 height 8
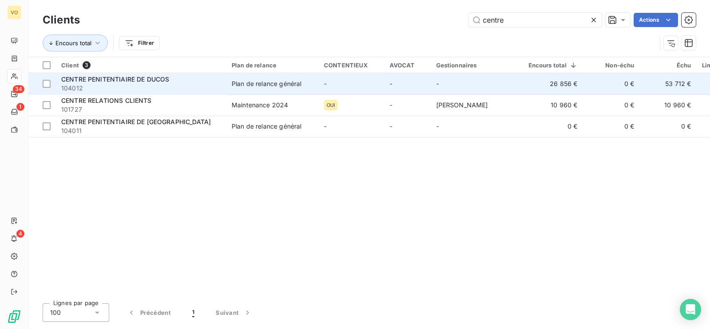
type input "centre"
click at [160, 78] on span "CENTRE PENITENTIAIRE DE DUCOS" at bounding box center [115, 79] width 108 height 8
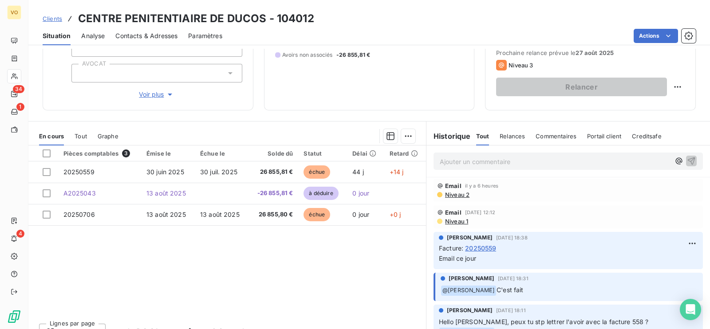
scroll to position [138, 0]
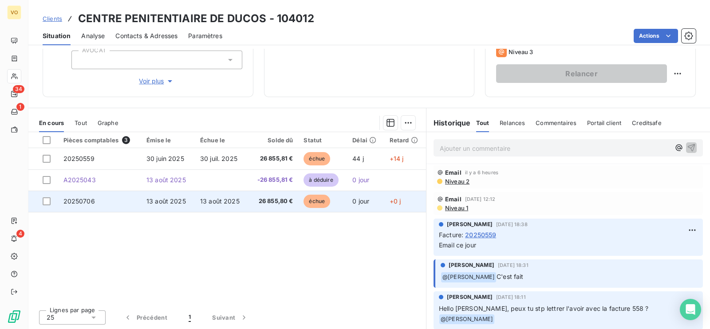
click at [217, 199] on span "13 août 2025" at bounding box center [219, 201] width 39 height 8
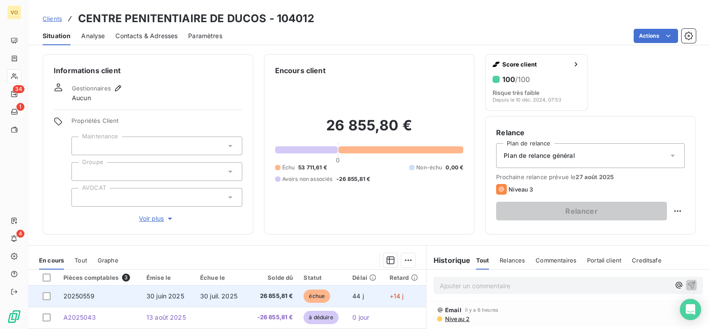
click at [169, 296] on span "30 juin 2025" at bounding box center [165, 296] width 38 height 8
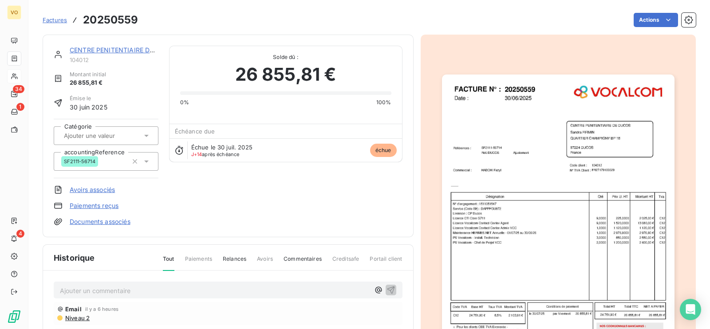
click at [484, 221] on img "button" at bounding box center [558, 239] width 233 height 329
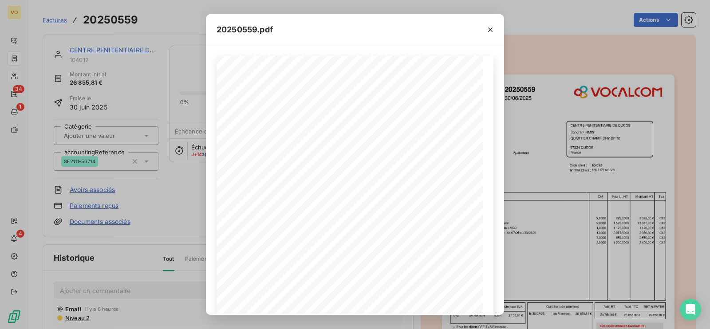
click at [170, 201] on div "20250559.pdf Références : FACTURE N° : CENTRE PENITENTIAIRE DE DUCOS [PERSON_NA…" at bounding box center [355, 164] width 710 height 329
